Goal: Task Accomplishment & Management: Manage account settings

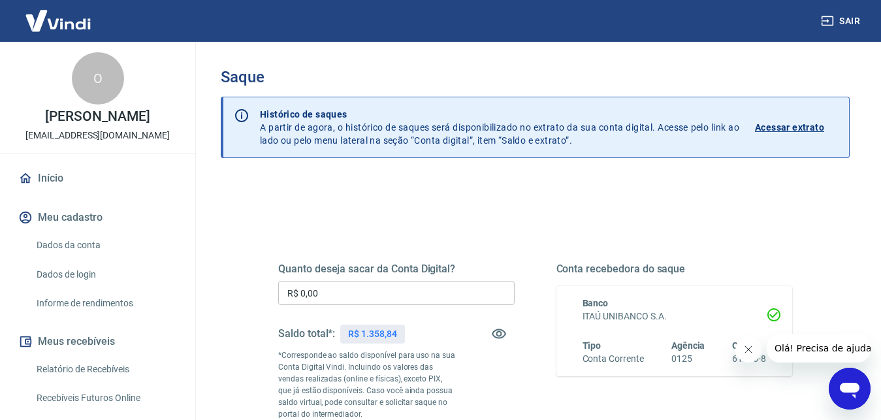
click at [363, 292] on input "R$ 0,00" at bounding box center [396, 293] width 236 height 24
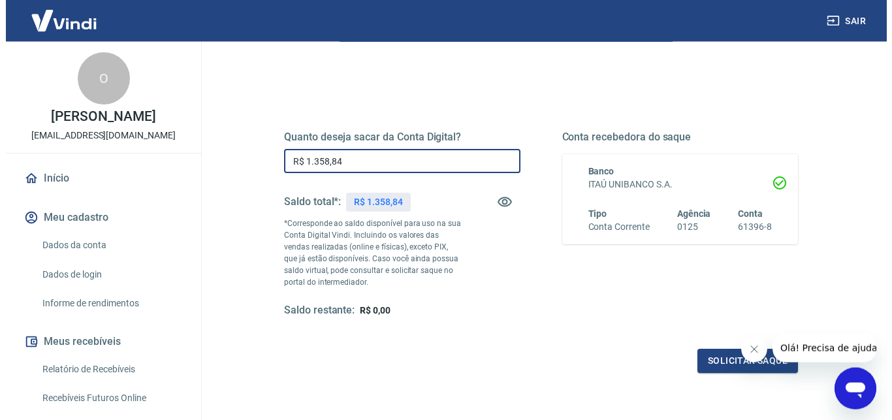
scroll to position [133, 0]
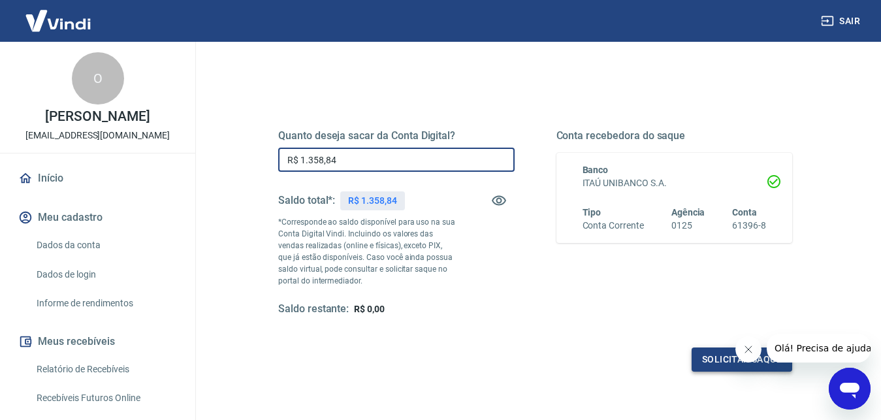
type input "R$ 1.358,84"
click at [701, 359] on button "Solicitar saque" at bounding box center [742, 360] width 101 height 24
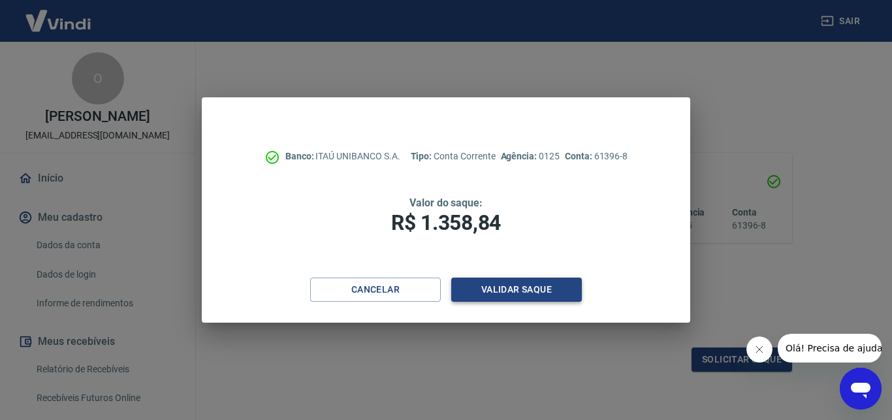
click at [531, 297] on button "Validar saque" at bounding box center [516, 290] width 131 height 24
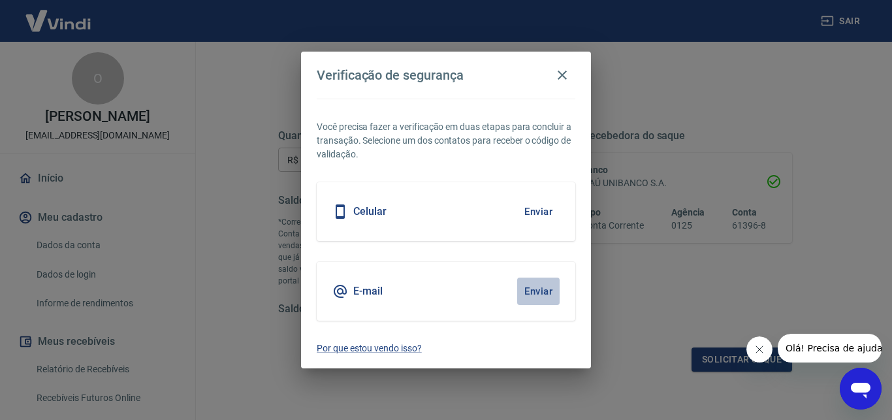
click at [530, 290] on button "Enviar" at bounding box center [538, 291] width 42 height 27
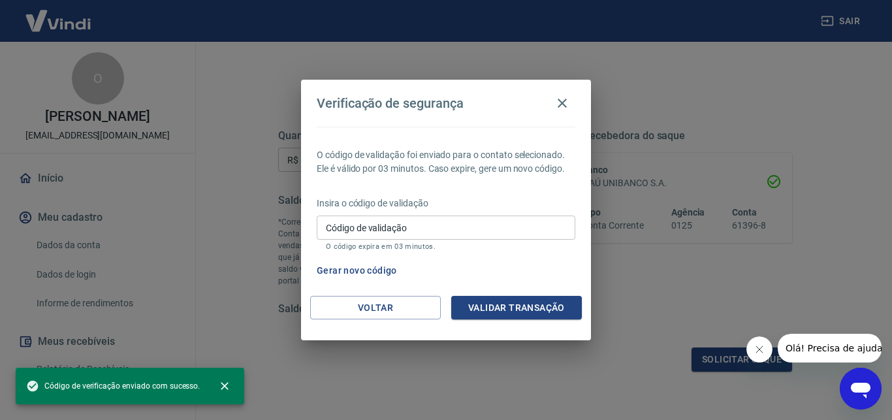
click at [416, 240] on div "Código de validação Código de validação O código expira em 03 minutos." at bounding box center [446, 233] width 259 height 35
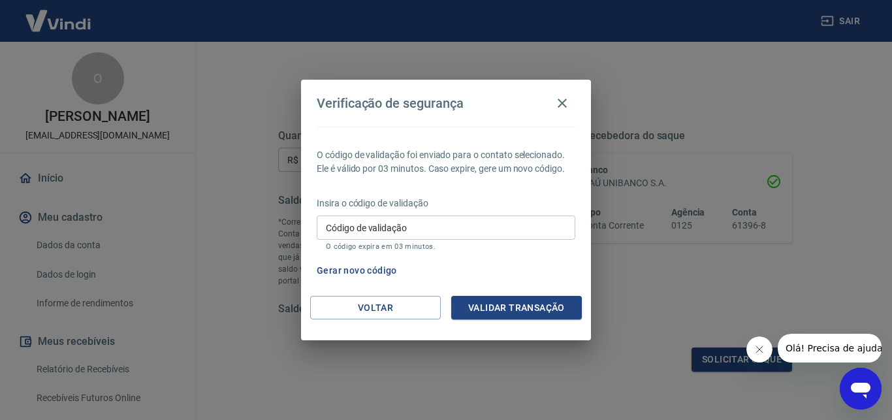
click at [421, 230] on input "Código de validação" at bounding box center [446, 228] width 259 height 24
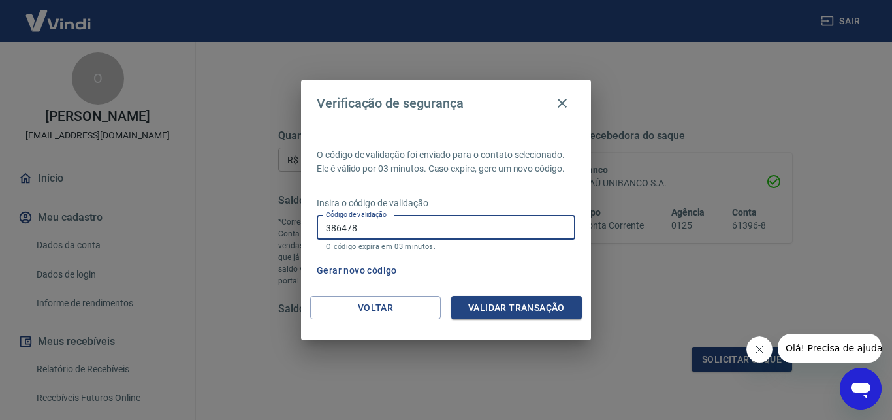
type input "386478"
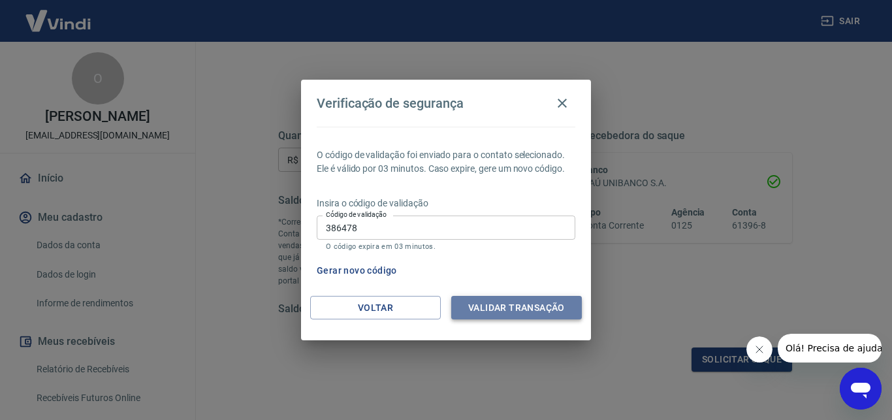
click at [506, 304] on button "Validar transação" at bounding box center [516, 308] width 131 height 24
